Goal: Task Accomplishment & Management: Complete application form

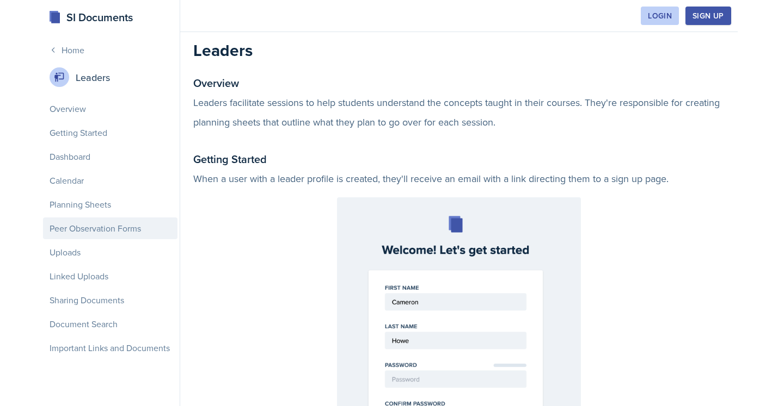
click at [90, 230] on div "Peer Observation Forms" at bounding box center [110, 229] width 134 height 22
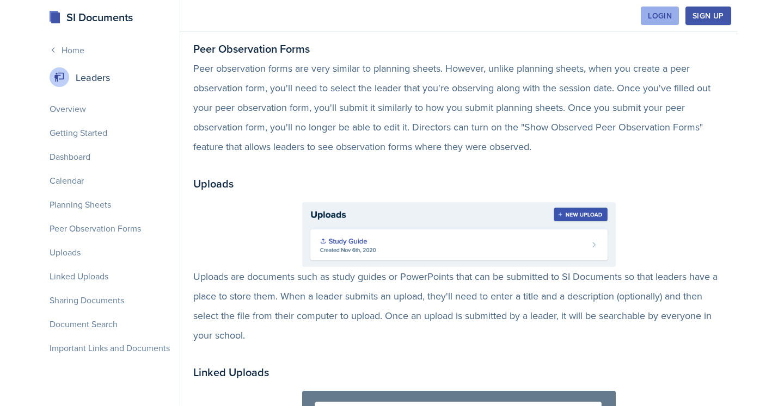
scroll to position [1674, 0]
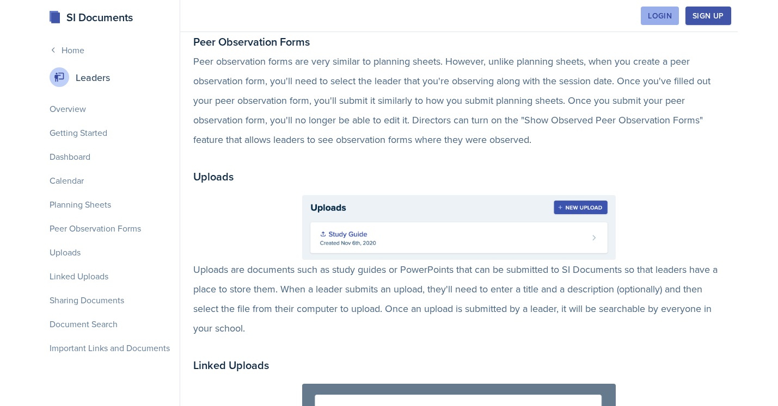
click at [658, 13] on div "Login" at bounding box center [660, 15] width 24 height 9
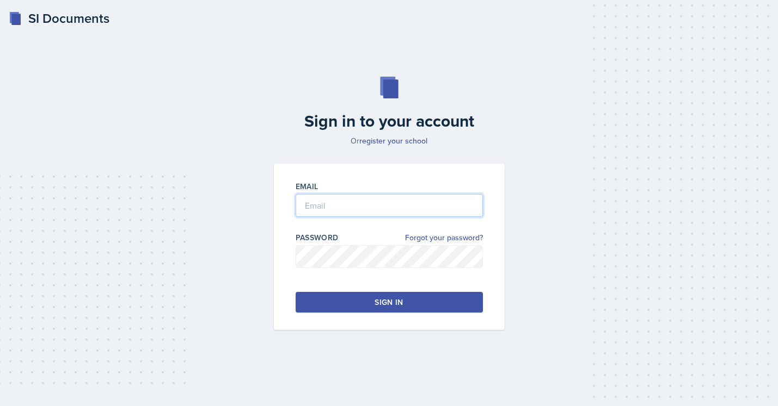
click at [412, 207] on input "email" at bounding box center [388, 205] width 187 height 23
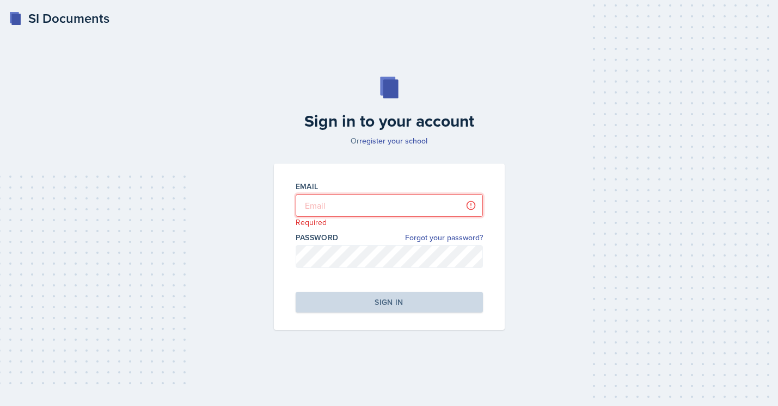
type input "[EMAIL_ADDRESS][DOMAIN_NAME]"
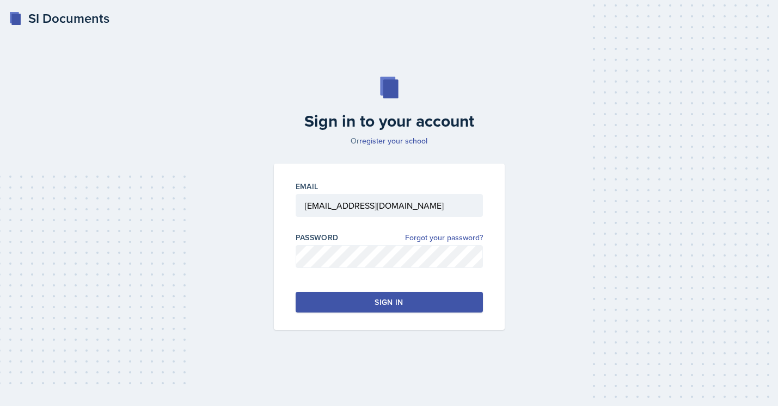
click at [366, 309] on button "Sign in" at bounding box center [388, 302] width 187 height 21
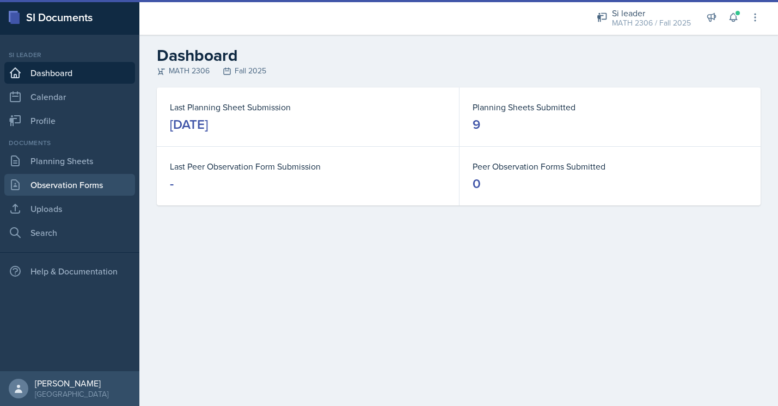
click at [99, 186] on link "Observation Forms" at bounding box center [69, 185] width 131 height 22
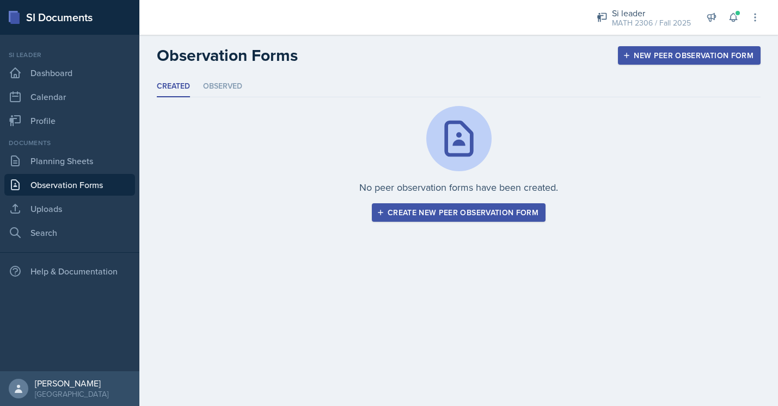
click at [524, 220] on button "Create new peer observation form" at bounding box center [459, 213] width 174 height 19
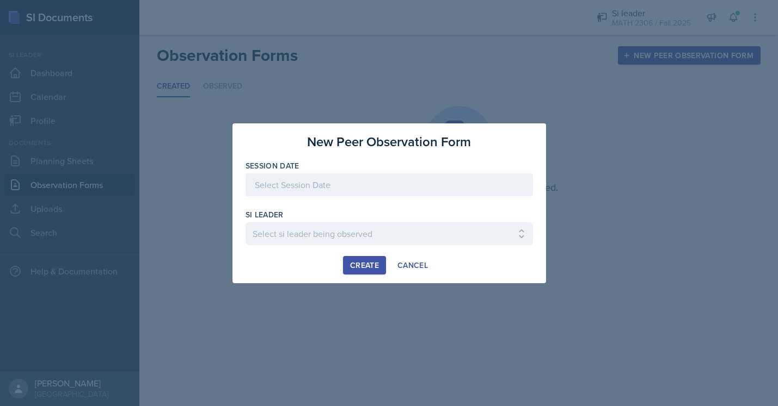
click at [459, 188] on div at bounding box center [388, 185] width 287 height 23
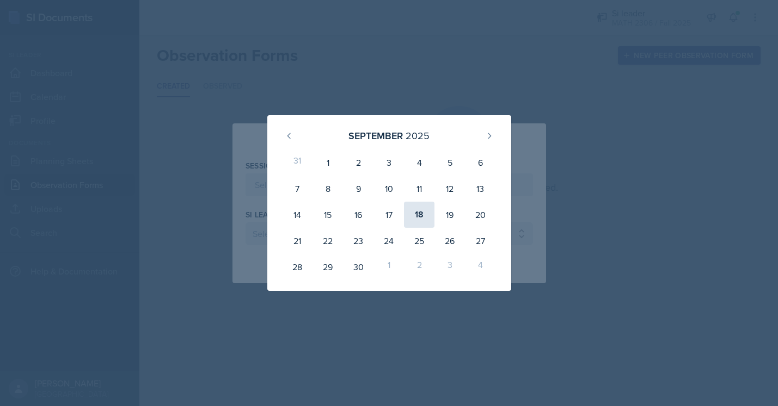
click at [427, 210] on div "18" at bounding box center [419, 215] width 30 height 26
type input "[DATE]"
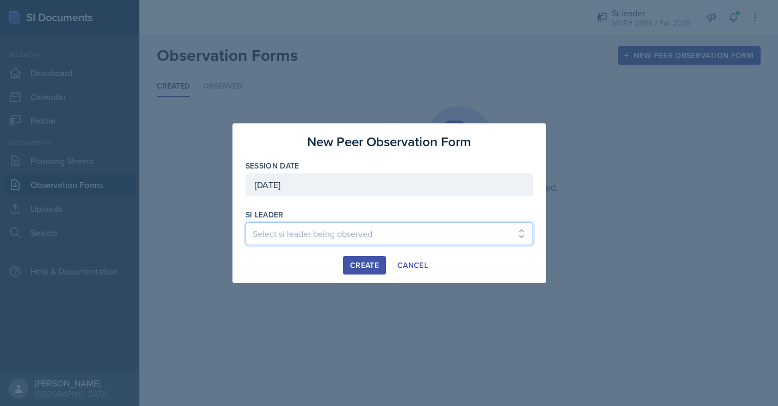
click at [361, 230] on select "Select si leader being observed [PERSON_NAME] / PSYC 2500 / The Phantoms of The…" at bounding box center [388, 234] width 287 height 23
select select "30bd9001-465b-4300-b9bc-ad5d90ef77d0"
click at [245, 223] on select "Select si leader being observed [PERSON_NAME] / PSYC 2500 / The Phantoms of The…" at bounding box center [388, 234] width 287 height 23
click at [369, 272] on button "Create" at bounding box center [364, 265] width 43 height 19
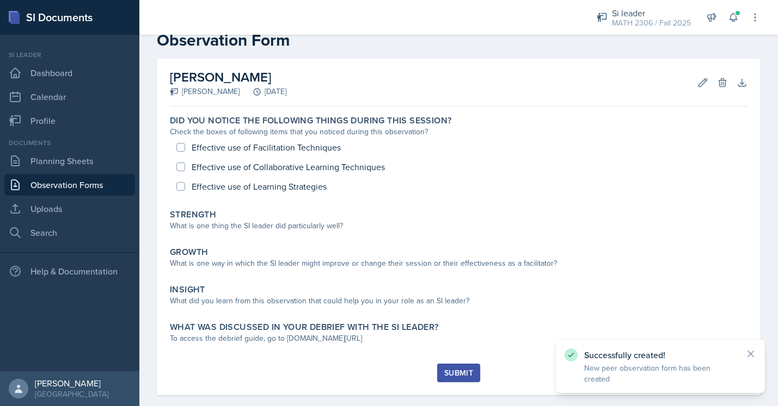
scroll to position [27, 0]
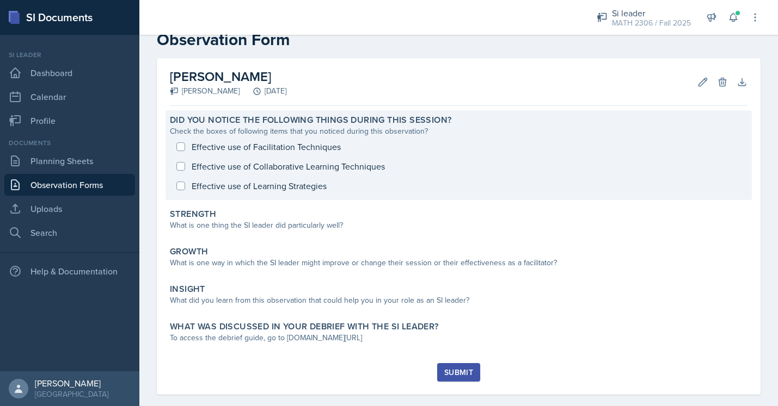
click at [290, 150] on div "Effective use of Facilitation Techniques Effective use of Collaborative Learnin…" at bounding box center [458, 166] width 577 height 59
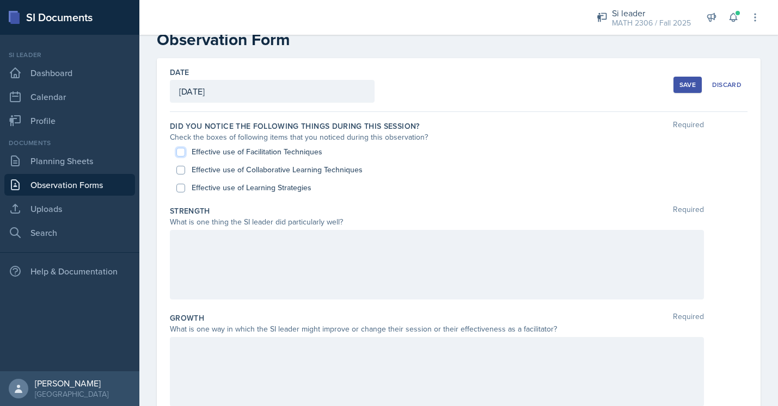
click at [184, 151] on input "Effective use of Facilitation Techniques" at bounding box center [180, 152] width 9 height 9
checkbox input "true"
click at [181, 167] on input "Effective use of Collaborative Learning Techniques" at bounding box center [180, 170] width 9 height 9
checkbox input "true"
click at [182, 185] on input "Effective use of Learning Strategies" at bounding box center [180, 188] width 9 height 9
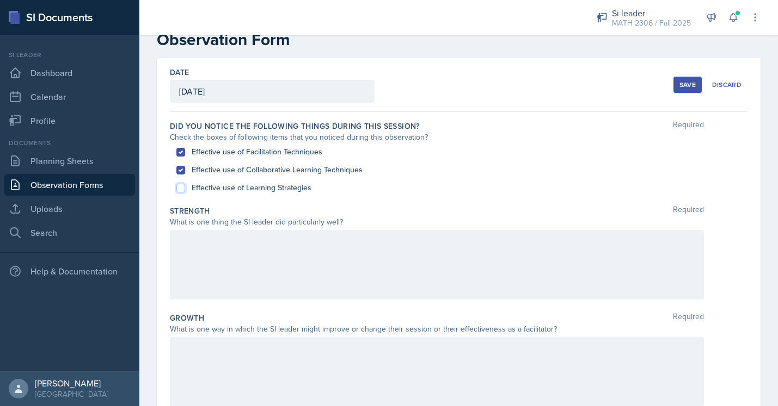
checkbox input "true"
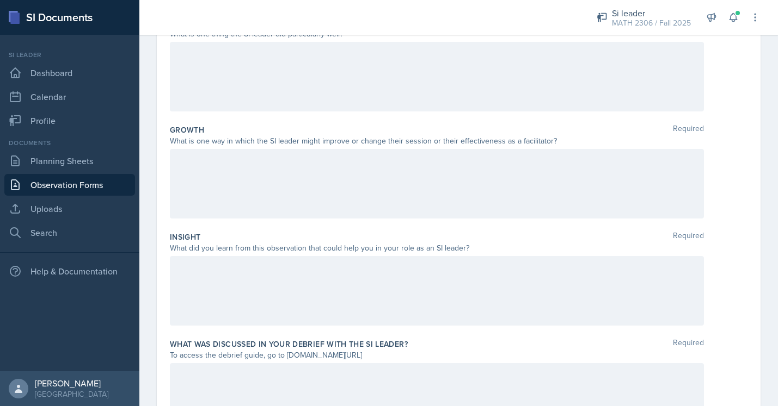
scroll to position [286, 0]
